Goal: Use online tool/utility: Utilize a website feature to perform a specific function

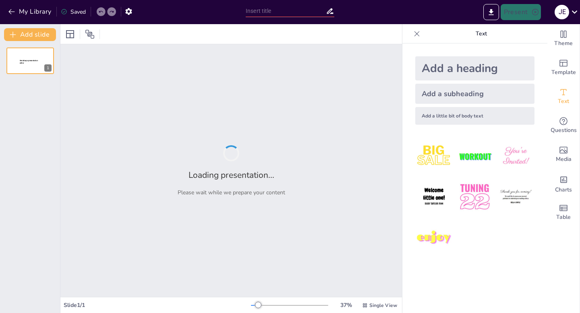
type input "Imported PPT_Tema_2_Herramientas_Análisis_organizacional_proc.pptx"
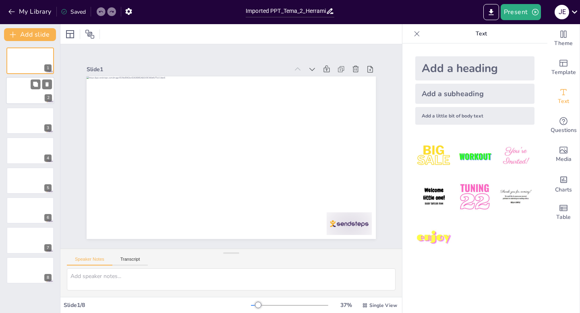
click at [44, 91] on div at bounding box center [30, 90] width 48 height 27
click at [35, 124] on div at bounding box center [30, 120] width 48 height 27
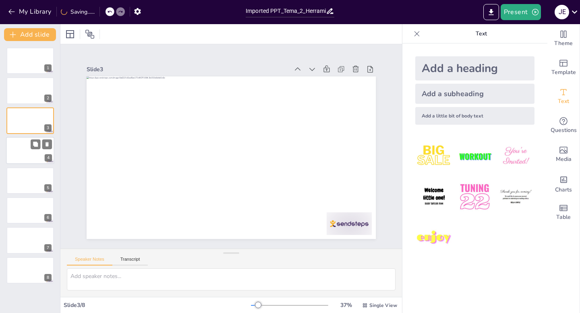
click at [30, 155] on div at bounding box center [30, 150] width 48 height 27
click at [30, 180] on div at bounding box center [30, 180] width 48 height 27
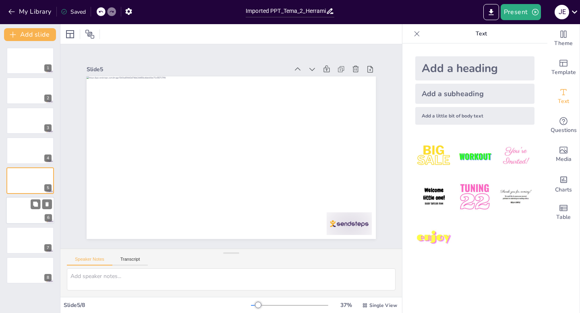
click at [30, 212] on div at bounding box center [30, 210] width 48 height 27
click at [29, 233] on div at bounding box center [30, 240] width 48 height 27
click at [32, 274] on div at bounding box center [30, 270] width 48 height 27
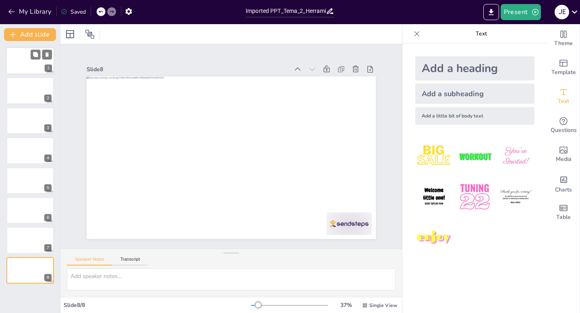
click at [29, 65] on div at bounding box center [30, 60] width 48 height 27
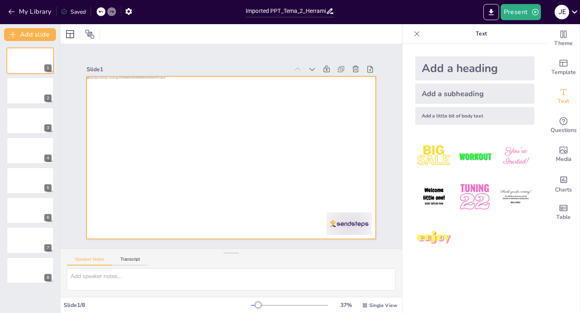
click at [265, 106] on div at bounding box center [223, 154] width 315 height 324
click at [29, 83] on div at bounding box center [30, 90] width 48 height 27
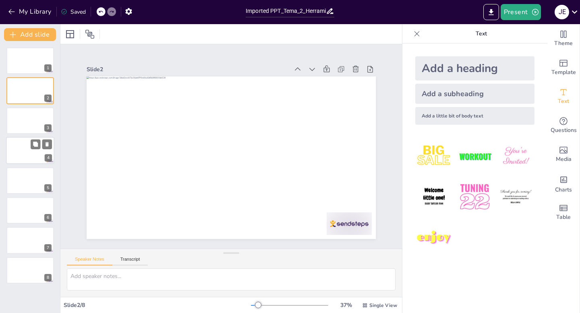
click at [39, 153] on div at bounding box center [30, 150] width 48 height 27
click at [40, 181] on div at bounding box center [30, 180] width 48 height 27
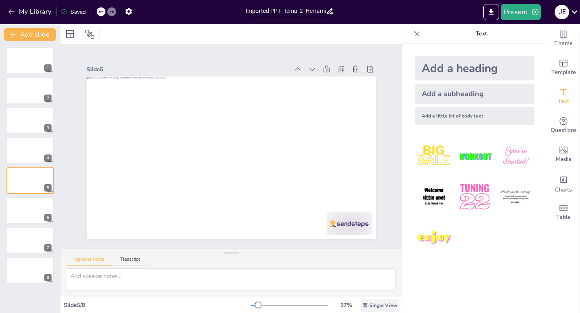
click at [373, 307] on span "Single View" at bounding box center [383, 306] width 28 height 6
click at [373, 289] on span "List View" at bounding box center [374, 288] width 42 height 8
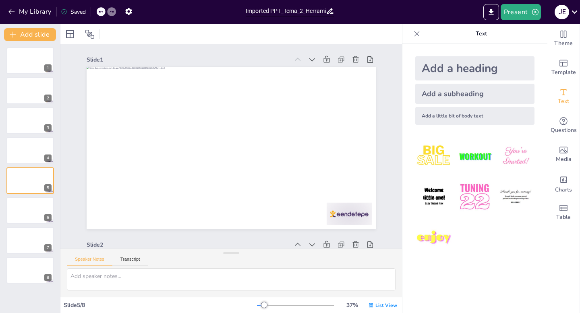
click at [420, 34] on icon at bounding box center [417, 34] width 8 height 8
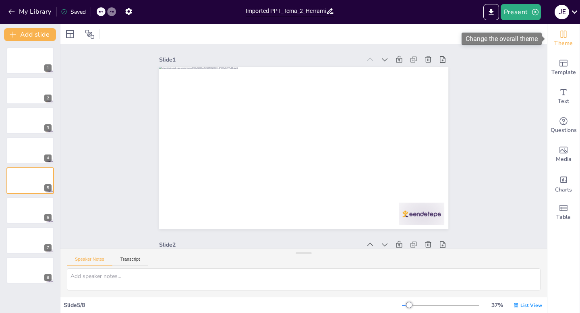
click at [566, 37] on icon "Change the overall theme" at bounding box center [564, 34] width 10 height 10
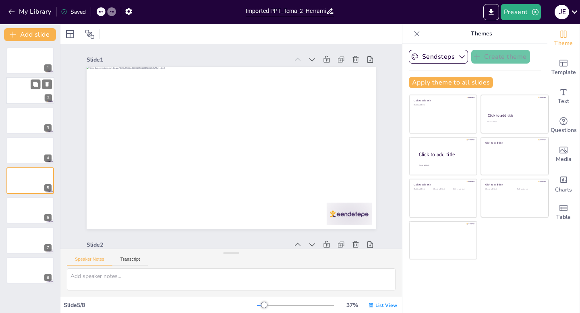
click at [25, 97] on div at bounding box center [30, 90] width 48 height 27
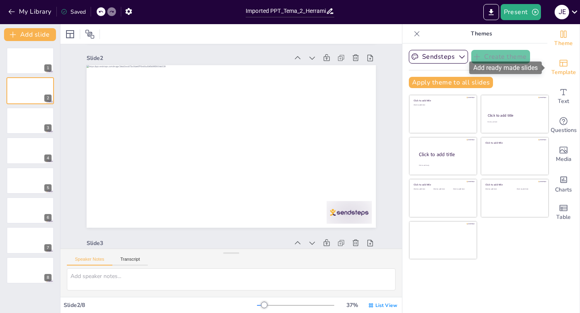
click at [566, 62] on icon "Add ready made slides" at bounding box center [564, 63] width 8 height 7
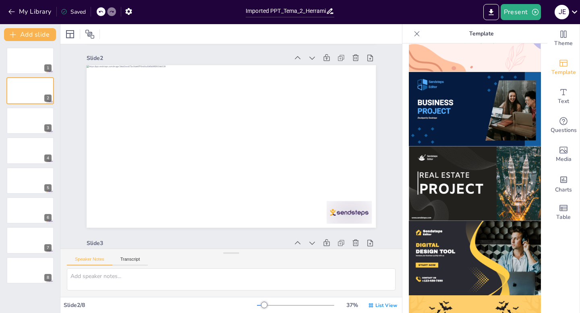
scroll to position [649, 0]
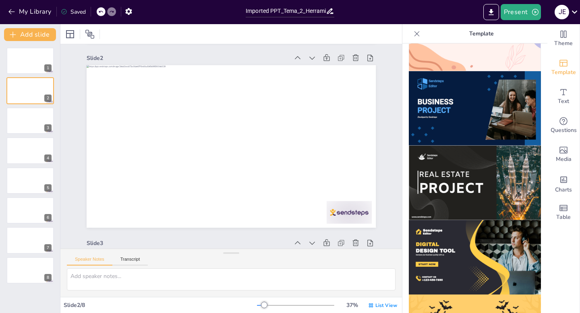
click at [484, 110] on img at bounding box center [475, 108] width 132 height 75
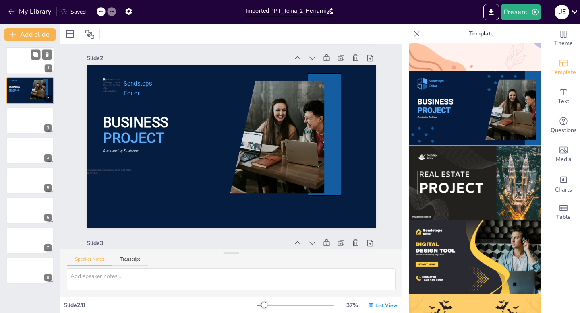
click at [26, 68] on div at bounding box center [30, 60] width 48 height 27
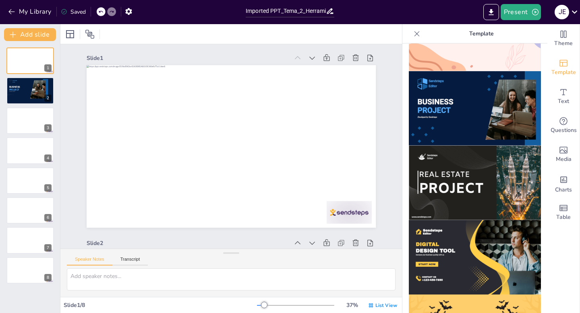
click at [444, 106] on img at bounding box center [475, 108] width 132 height 75
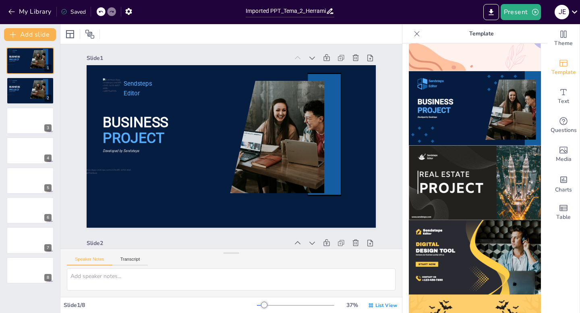
click at [104, 15] on div at bounding box center [106, 11] width 19 height 9
click at [103, 12] on icon at bounding box center [100, 11] width 5 height 5
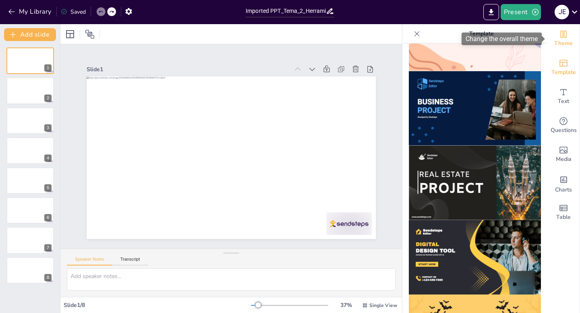
click at [560, 39] on span "Theme" at bounding box center [563, 43] width 19 height 9
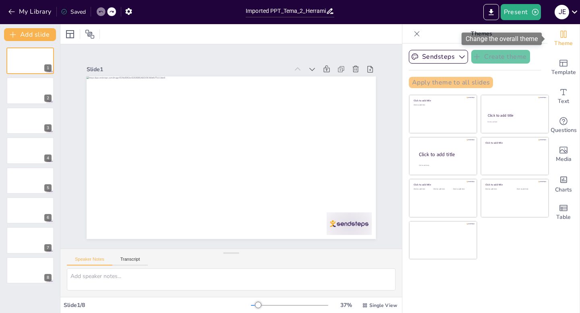
click at [560, 39] on span "Theme" at bounding box center [563, 43] width 19 height 9
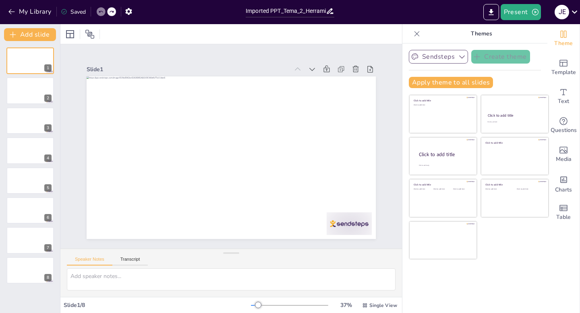
click at [463, 56] on icon "button" at bounding box center [462, 57] width 6 height 3
click at [26, 90] on div at bounding box center [30, 90] width 48 height 27
click at [452, 59] on button "Sendsteps" at bounding box center [438, 57] width 59 height 14
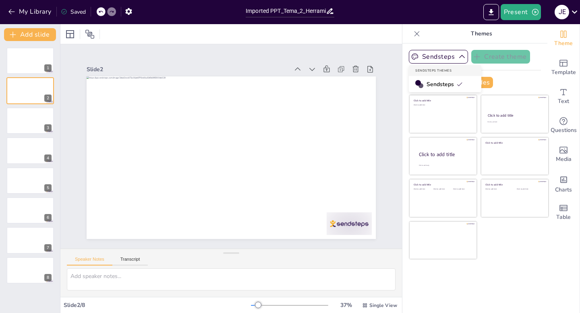
click at [445, 85] on span "Sendsteps" at bounding box center [445, 85] width 36 height 8
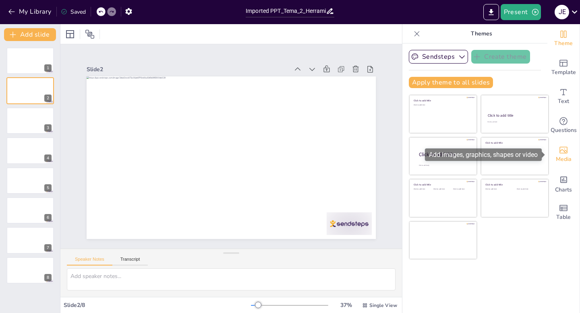
click at [563, 155] on span "Media" at bounding box center [564, 159] width 16 height 9
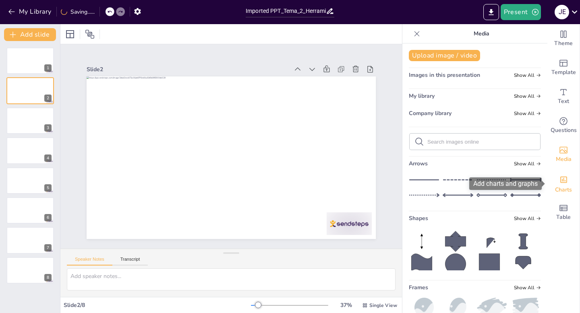
click at [563, 183] on icon "Add charts and graphs" at bounding box center [564, 180] width 8 height 8
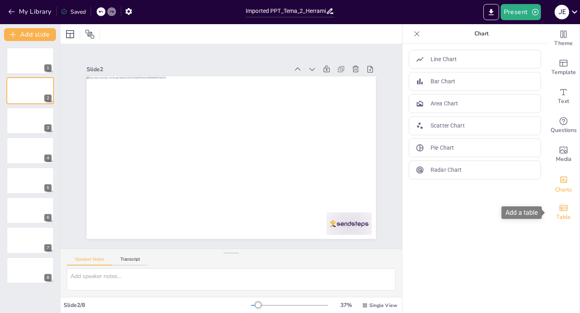
click at [564, 210] on icon "Add a table" at bounding box center [564, 208] width 10 height 10
